Goal: Complete application form

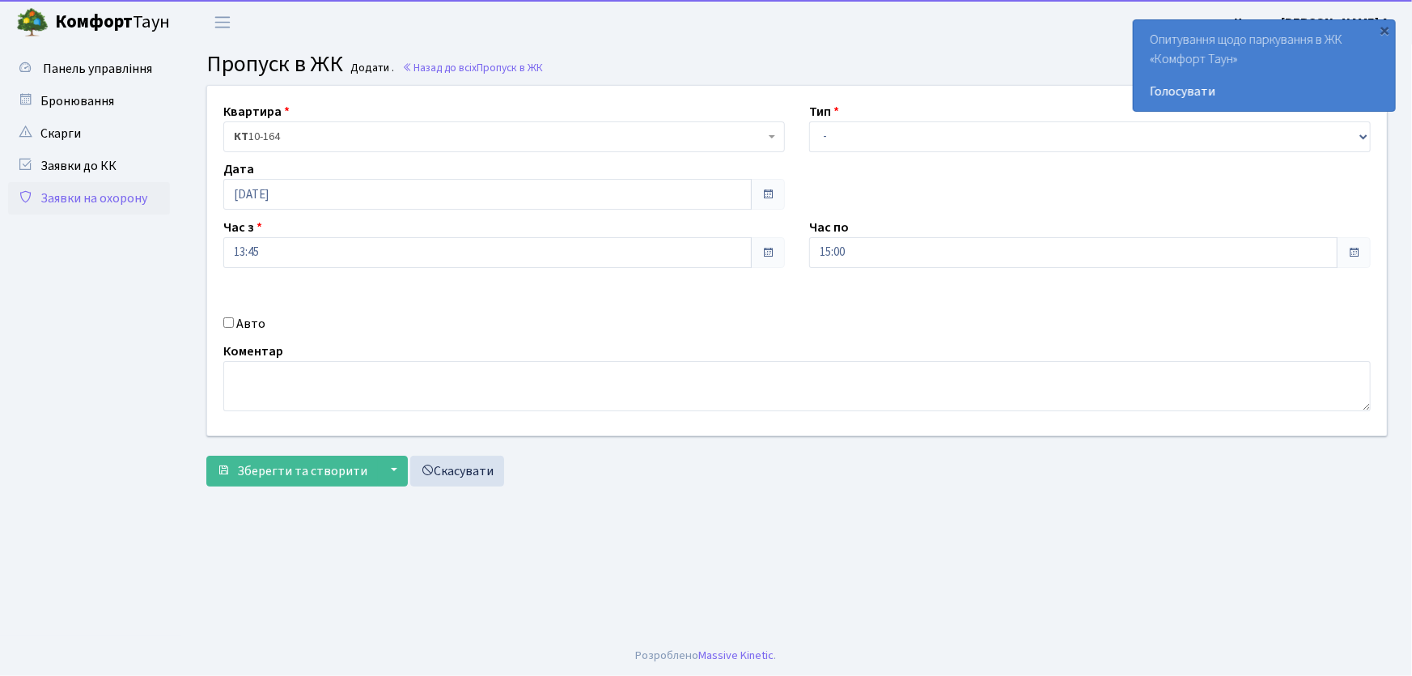
select select "1"
click at [809, 121] on select "- Доставка Таксі Гості Сервіс" at bounding box center [1090, 136] width 562 height 31
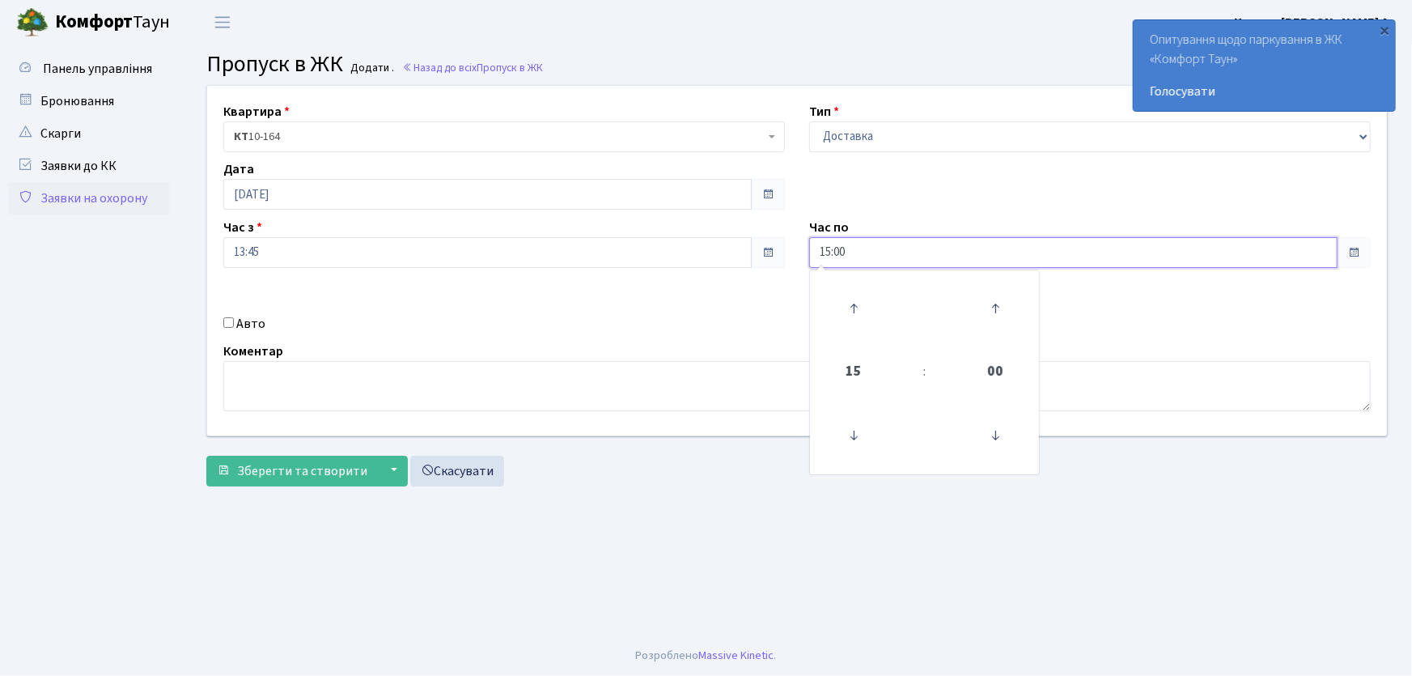
drag, startPoint x: 872, startPoint y: 254, endPoint x: 758, endPoint y: 250, distance: 115.0
click at [758, 250] on div "Квартира <b>КТ</b>&nbsp;&nbsp;&nbsp;&nbsp;10-164 КТ 10-164 Тип - Доставка Таксі…" at bounding box center [797, 261] width 1204 height 350
type input "22:00"
click at [227, 318] on input "Авто" at bounding box center [228, 322] width 11 height 11
checkbox input "true"
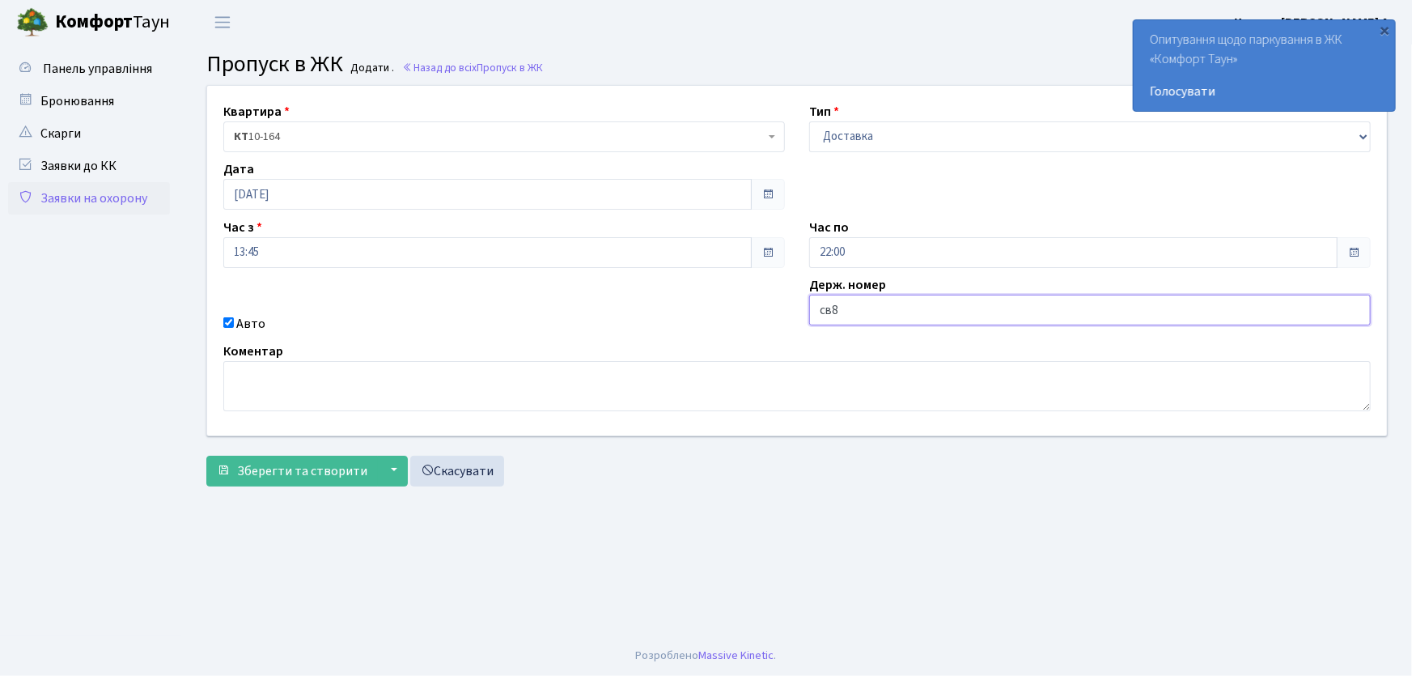
type input "СВ8391ВІ"
click at [206, 456] on button "Зберегти та створити" at bounding box center [292, 471] width 172 height 31
